Goal: Navigation & Orientation: Go to known website

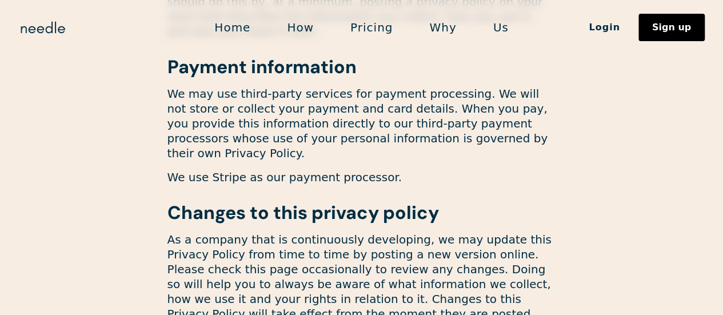
scroll to position [2348, 0]
